Goal: Register for event/course

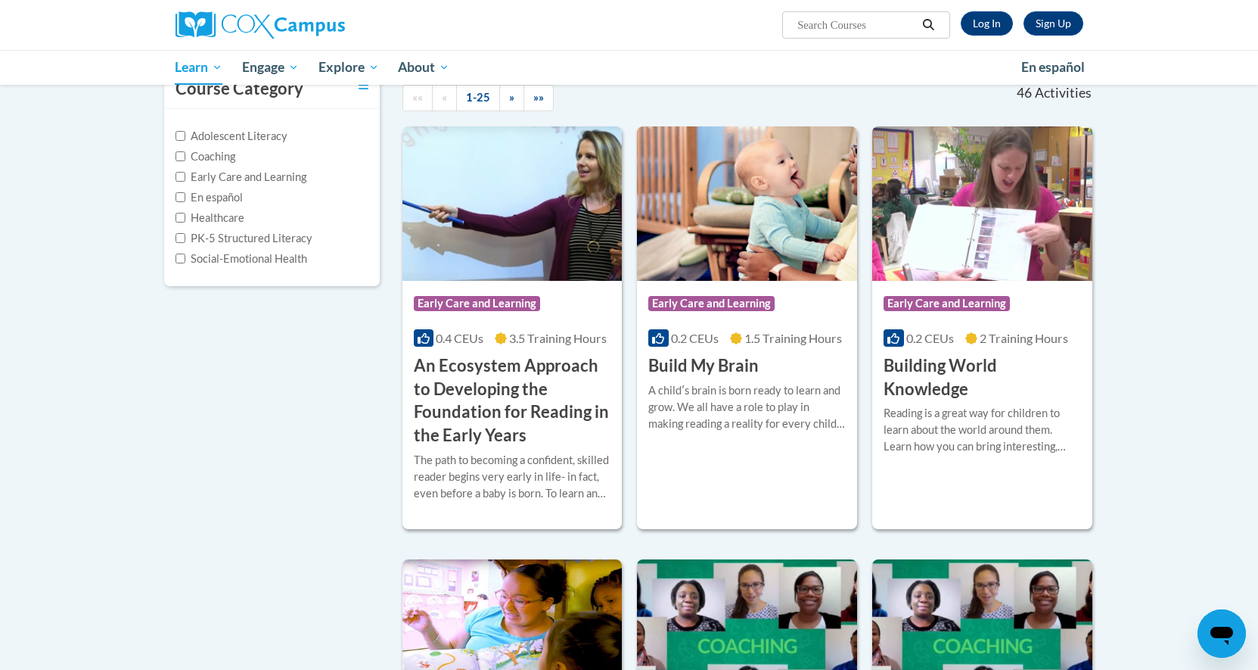
scroll to position [227, 0]
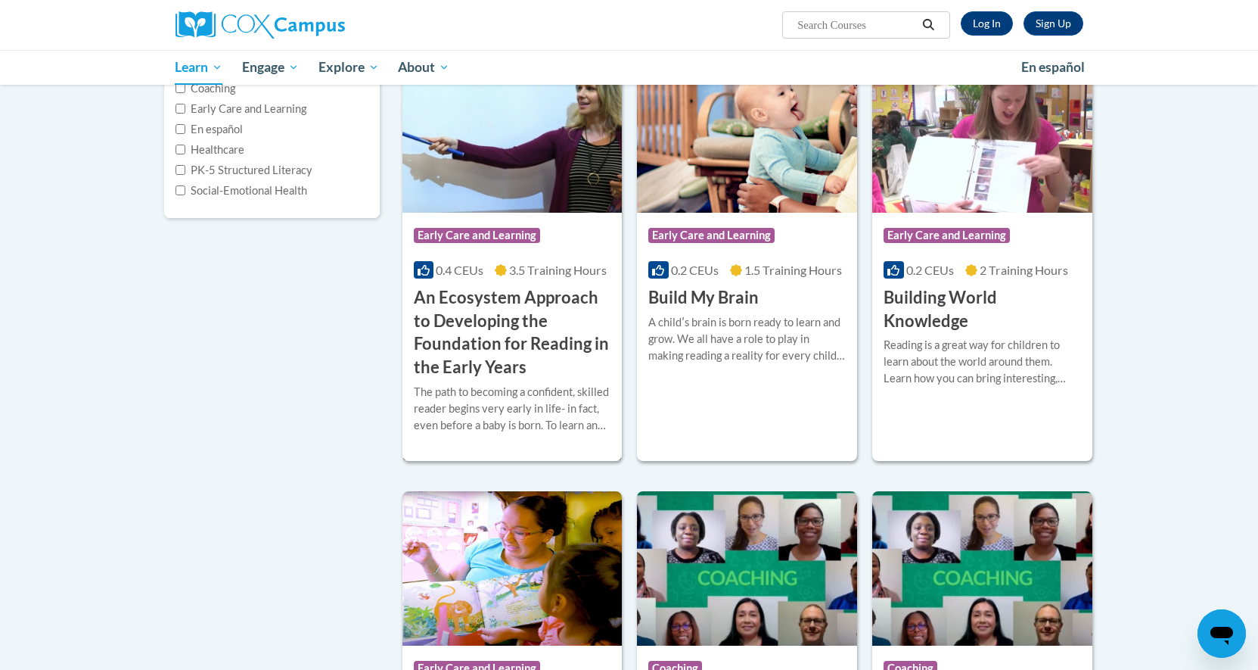
click at [489, 325] on h3 "An Ecosystem Approach to Developing the Foundation for Reading in the Early Yea…" at bounding box center [512, 332] width 197 height 93
